Goal: Information Seeking & Learning: Understand process/instructions

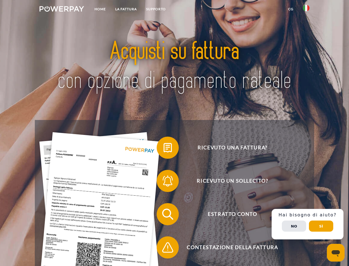
click at [62, 10] on img at bounding box center [62, 9] width 45 height 6
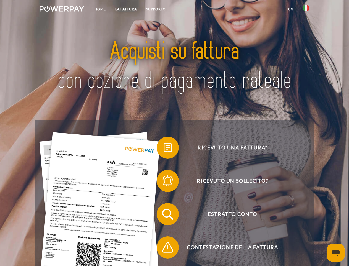
click at [306, 10] on img at bounding box center [306, 8] width 7 height 7
click at [291, 9] on link "CG" at bounding box center [291, 9] width 15 height 10
click at [164, 149] on span at bounding box center [160, 148] width 28 height 28
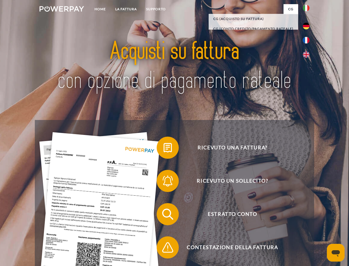
click at [164, 182] on span at bounding box center [160, 181] width 28 height 28
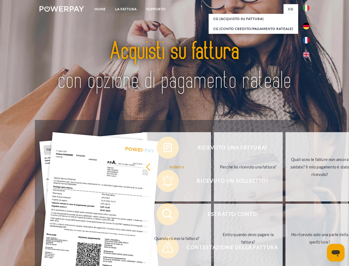
click at [214, 215] on link "Entro quando devo pagare la fattura?" at bounding box center [248, 237] width 69 height 69
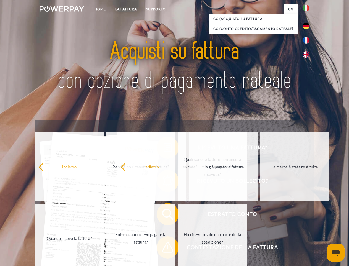
click at [164, 248] on span at bounding box center [160, 247] width 28 height 28
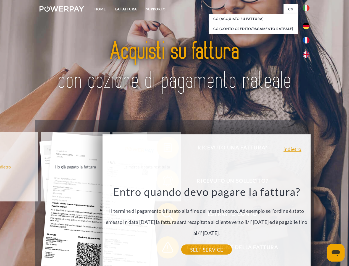
click at [308, 224] on div "Ricevuto una fattura? Ricevuto un sollecito? Estratto conto indietro" at bounding box center [174, 230] width 279 height 221
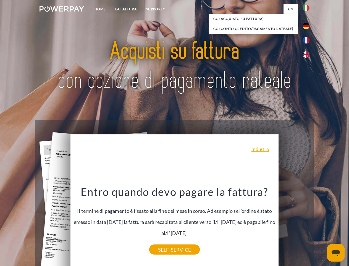
click at [294, 225] on span "Estratto conto" at bounding box center [233, 214] width 136 height 22
click at [321, 226] on header "Home LA FATTURA [GEOGRAPHIC_DATA]" at bounding box center [174, 191] width 349 height 382
